Goal: Information Seeking & Learning: Find specific fact

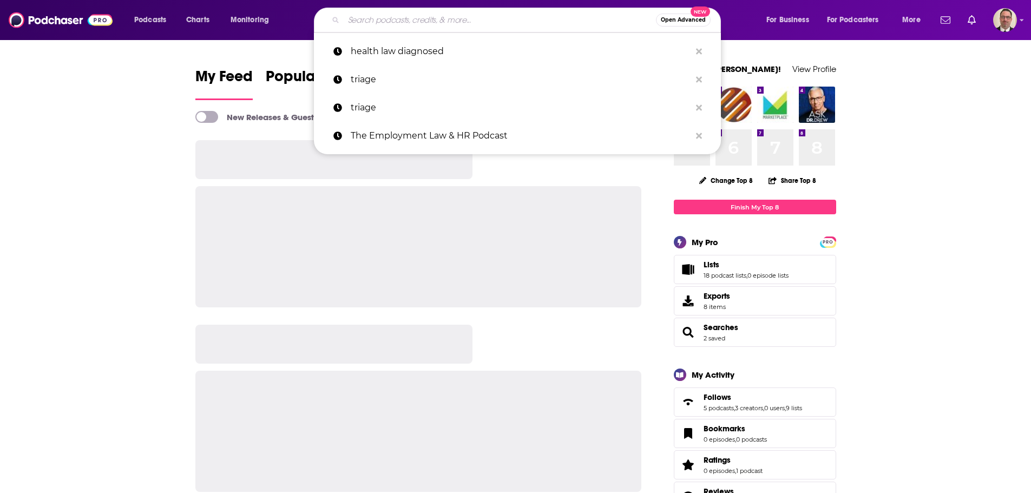
click at [414, 17] on input "Search podcasts, credits, & more..." at bounding box center [500, 19] width 312 height 17
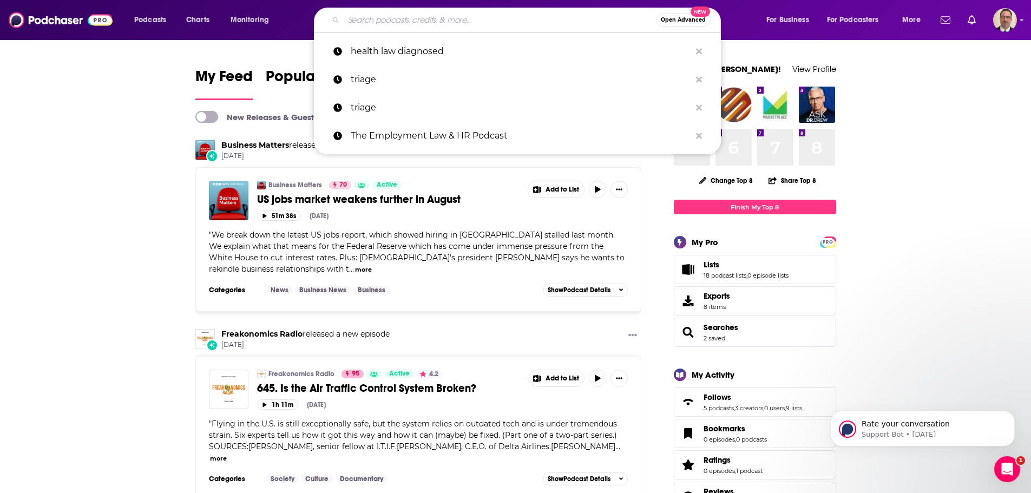
click at [380, 24] on input "Search podcasts, credits, & more..." at bounding box center [500, 19] width 312 height 17
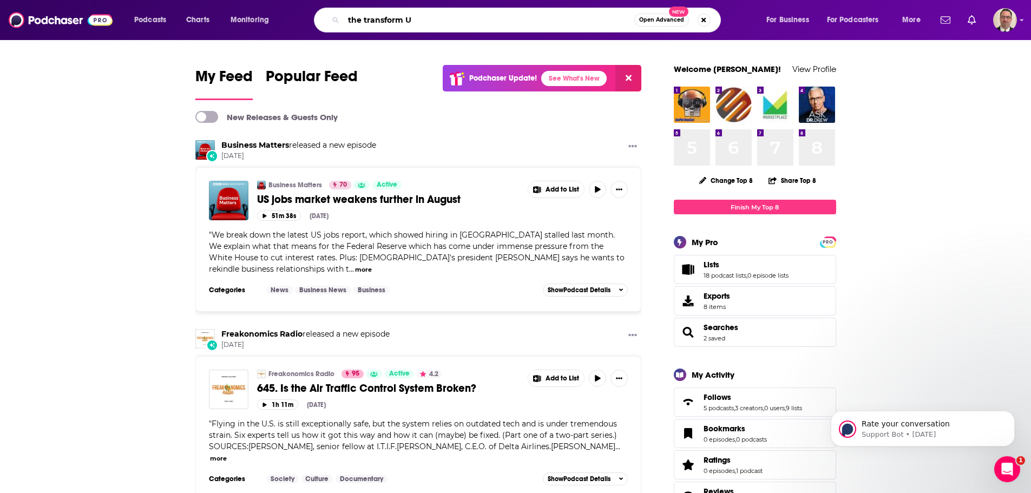
type input "the transform U"
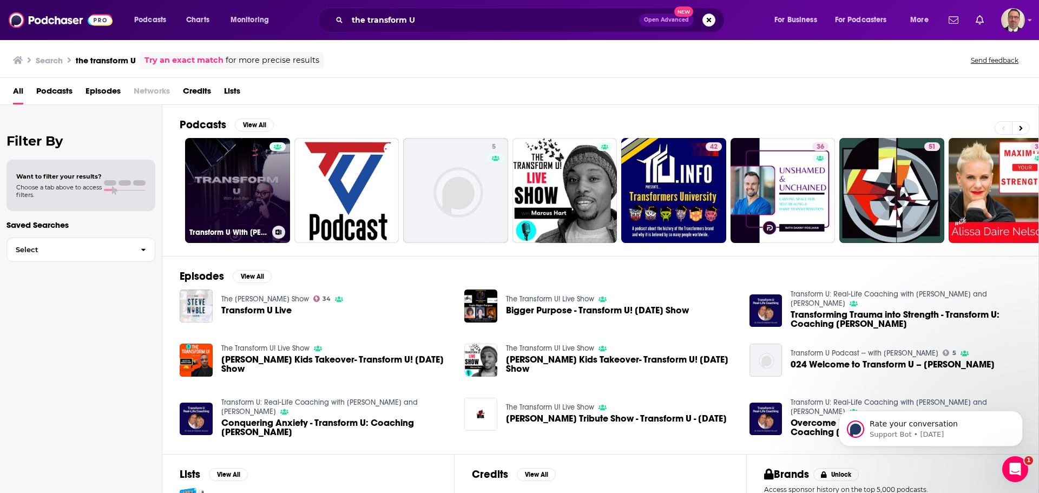
click at [235, 202] on link "Transform U With Josh Bair" at bounding box center [237, 190] width 105 height 105
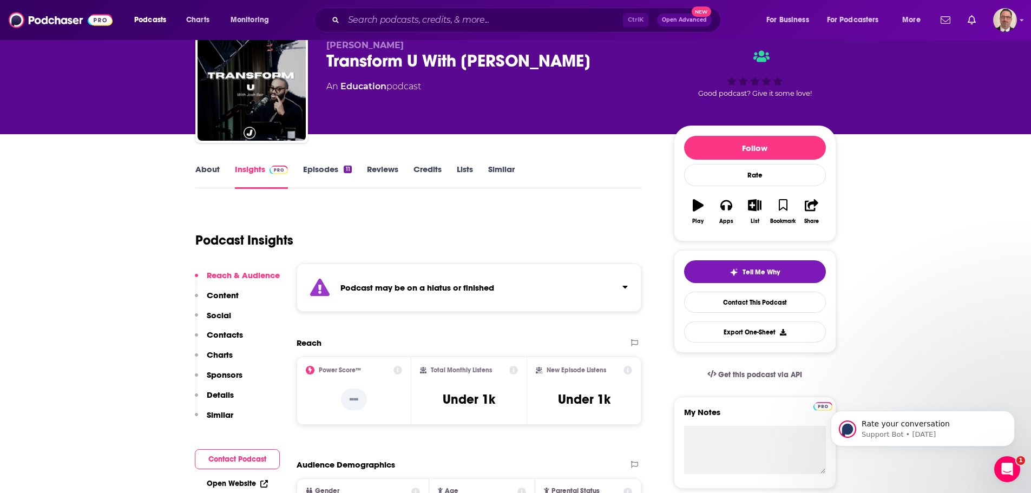
scroll to position [108, 0]
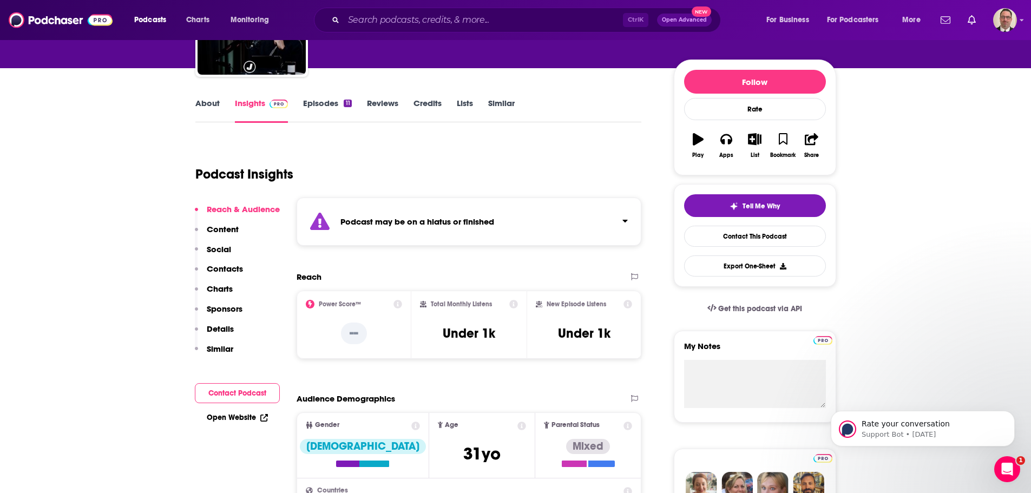
click at [319, 104] on link "Episodes 11" at bounding box center [327, 110] width 48 height 25
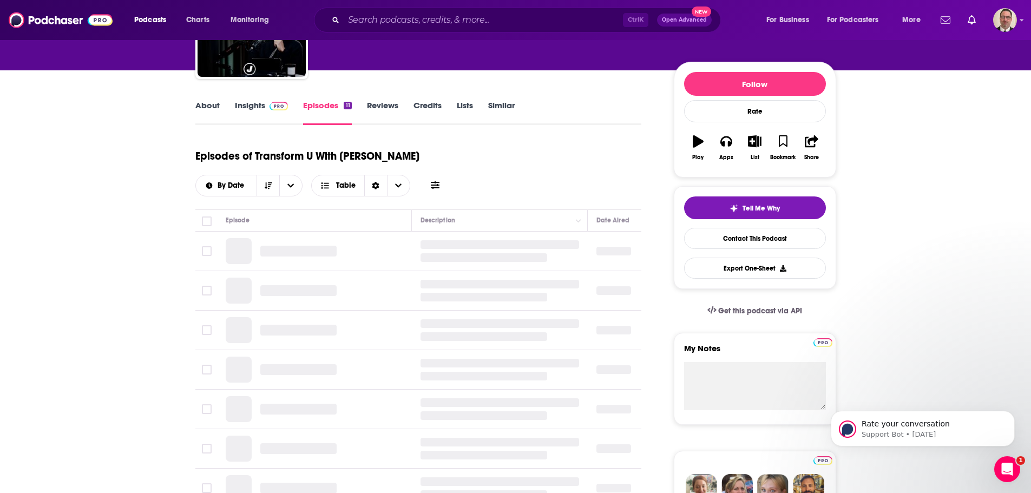
scroll to position [108, 0]
